Goal: Book appointment/travel/reservation

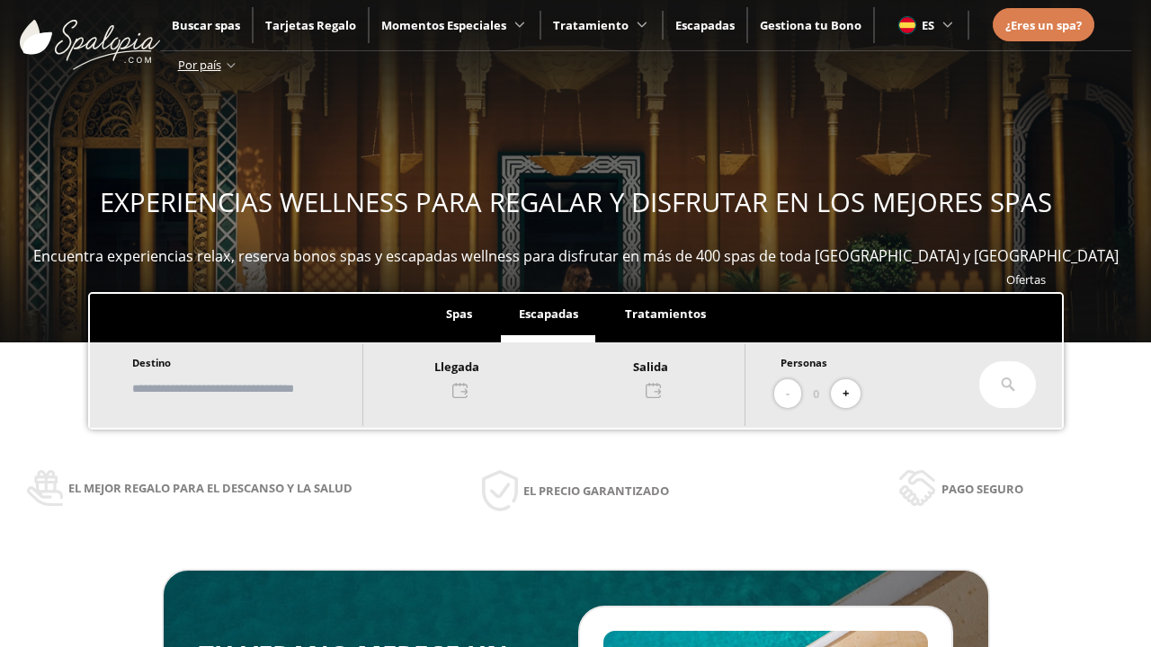
click at [254, 388] on input "text" at bounding box center [239, 388] width 224 height 31
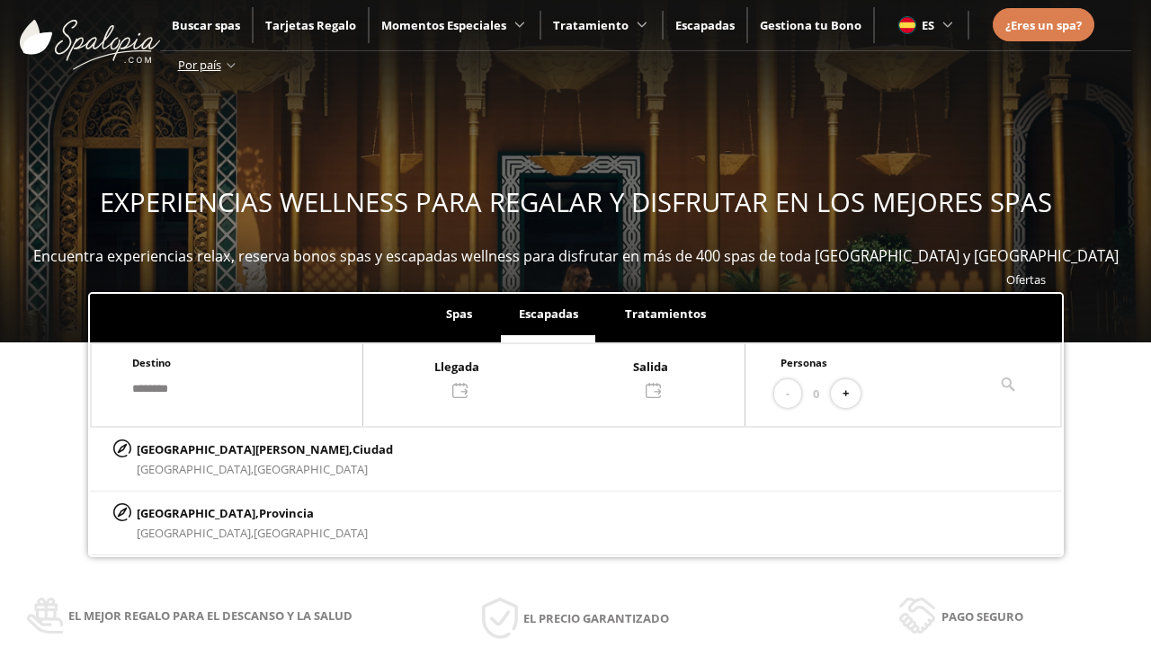
click at [572, 377] on div at bounding box center [553, 377] width 381 height 43
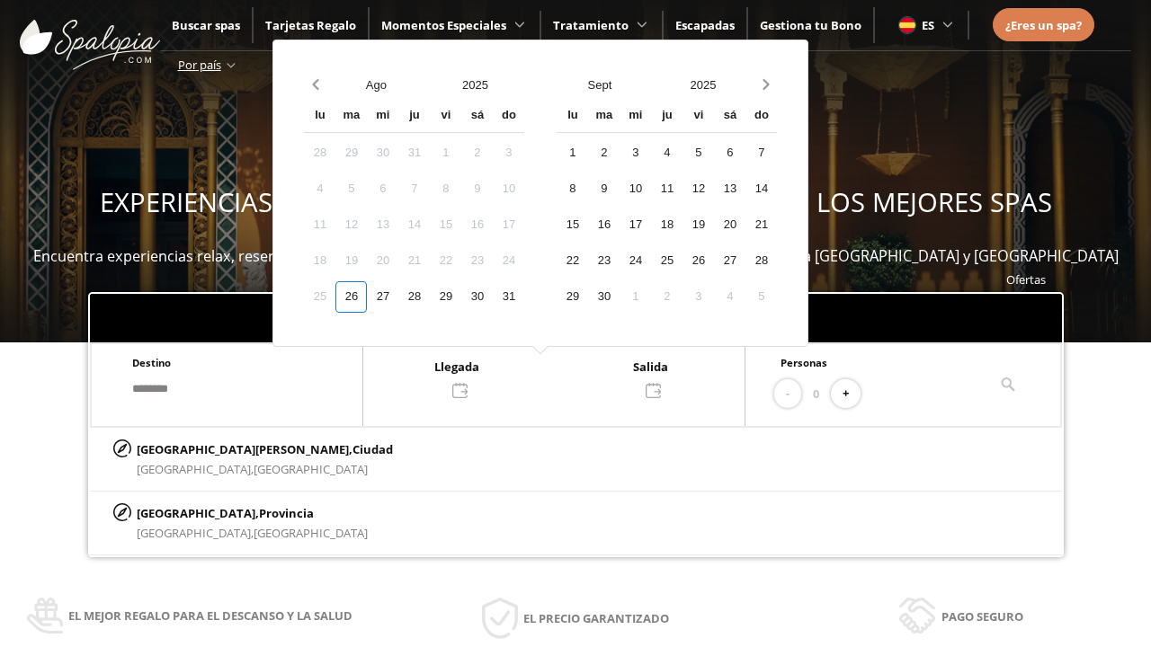
click at [430, 297] on div "28" at bounding box center [413, 296] width 31 height 31
click at [461, 297] on div "29" at bounding box center [445, 296] width 31 height 31
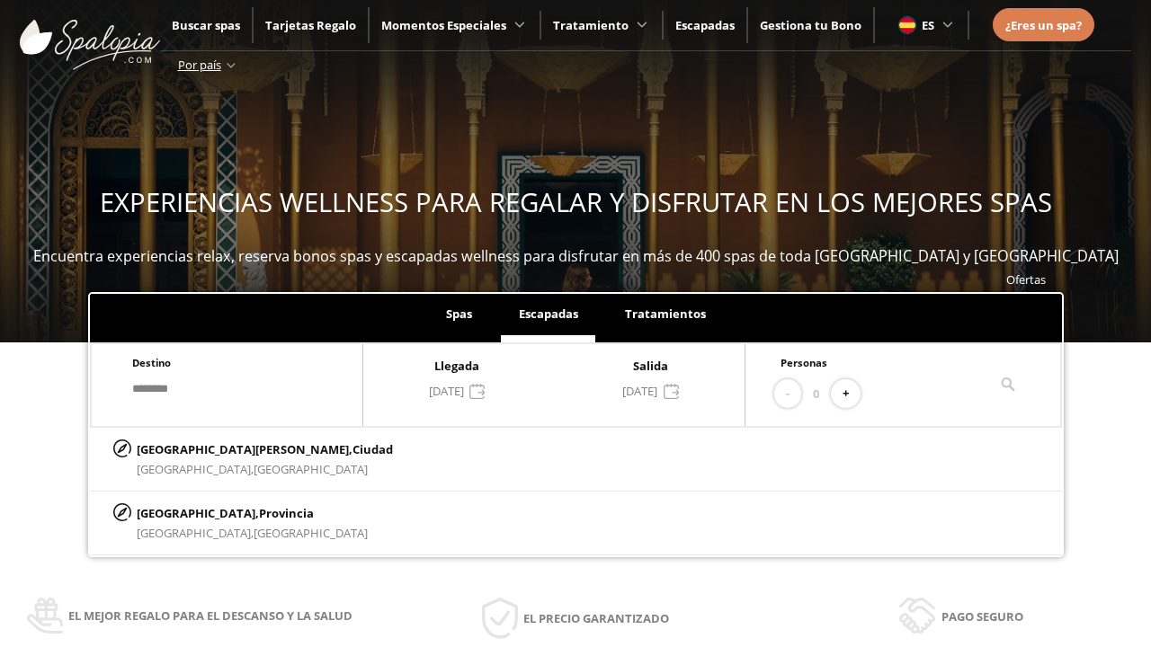
click at [851, 394] on button "+" at bounding box center [846, 394] width 30 height 30
click at [226, 449] on p "[GEOGRAPHIC_DATA][PERSON_NAME], [GEOGRAPHIC_DATA]" at bounding box center [265, 450] width 256 height 20
type input "**********"
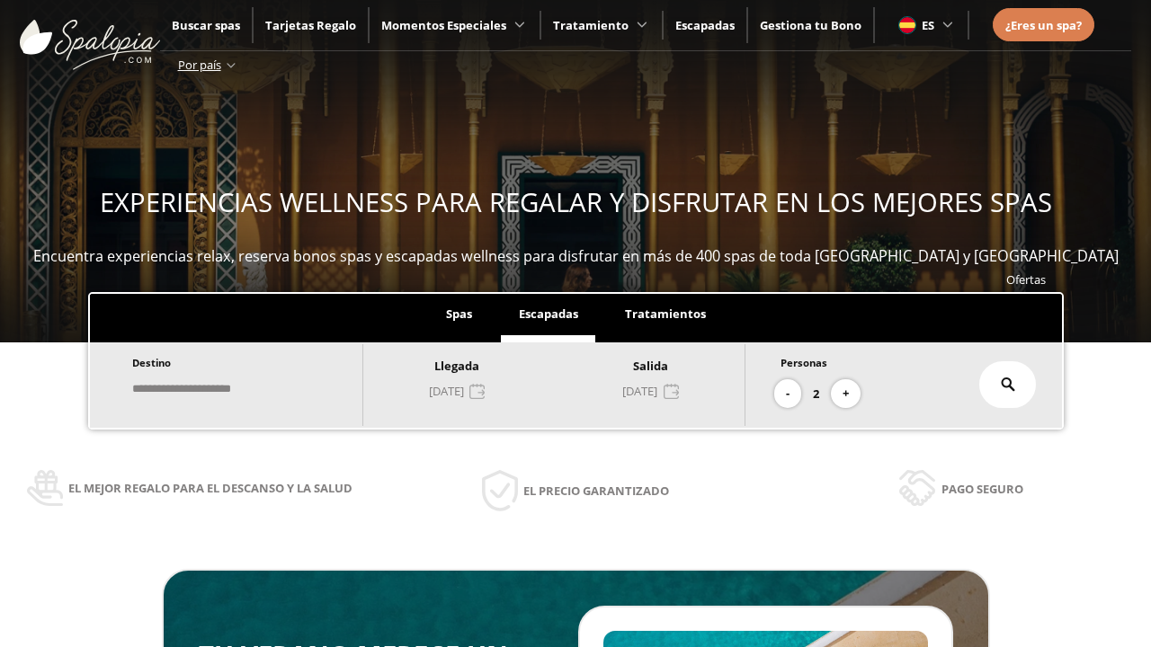
click at [1008, 385] on icon at bounding box center [1008, 385] width 14 height 14
